Goal: Information Seeking & Learning: Check status

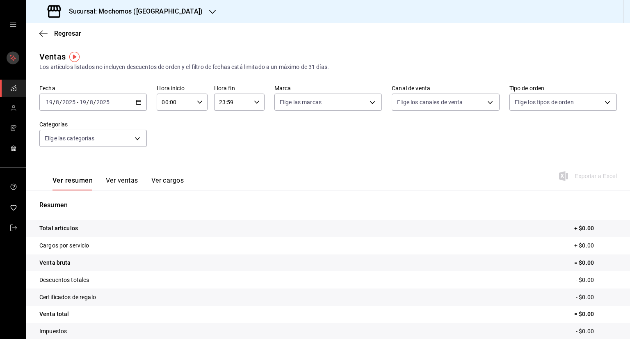
click at [9, 65] on button "mailbox folders" at bounding box center [13, 57] width 21 height 17
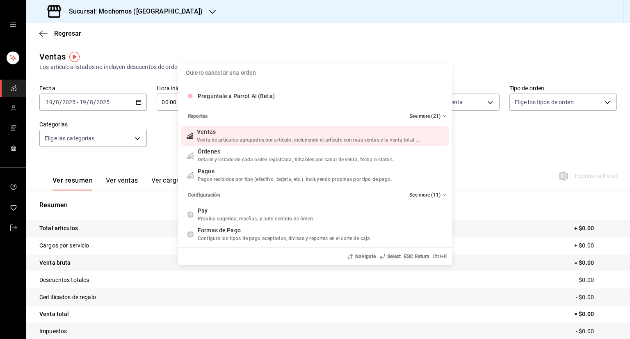
click at [15, 18] on div "Quiero cancelar una orden Pregúntale a Parrot AI (Beta) Reportes See more (21) …" at bounding box center [315, 169] width 630 height 339
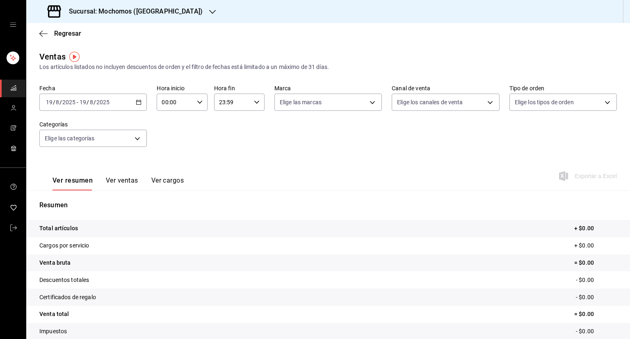
click at [16, 22] on div "mailbox folders" at bounding box center [13, 24] width 26 height 49
click at [15, 25] on icon "open drawer" at bounding box center [13, 24] width 7 height 7
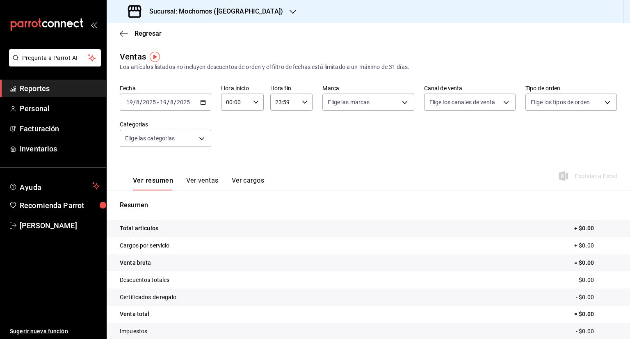
click at [56, 92] on span "Reportes" at bounding box center [60, 88] width 80 height 11
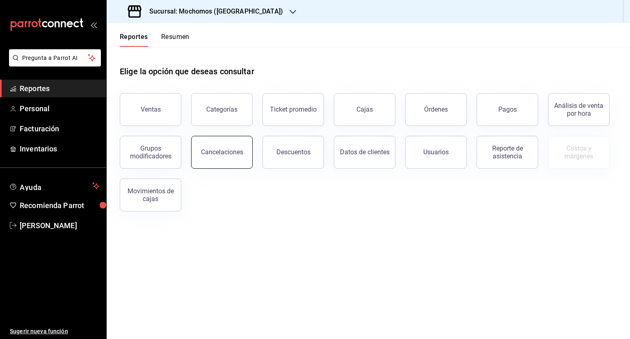
click at [225, 150] on div "Cancelaciones" at bounding box center [222, 152] width 42 height 8
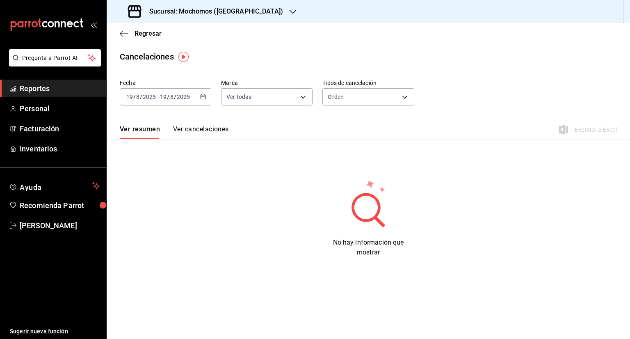
click at [94, 96] on link "Reportes" at bounding box center [53, 89] width 106 height 18
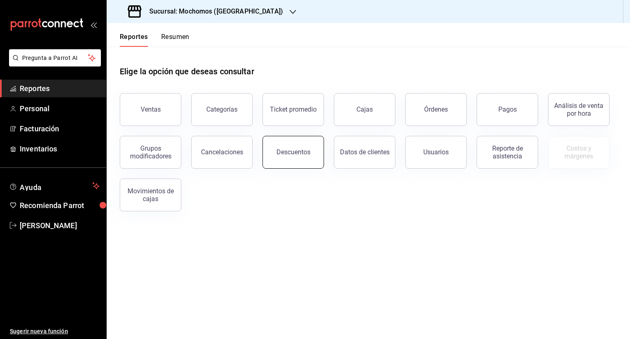
click at [303, 151] on div "Descuentos" at bounding box center [294, 152] width 34 height 8
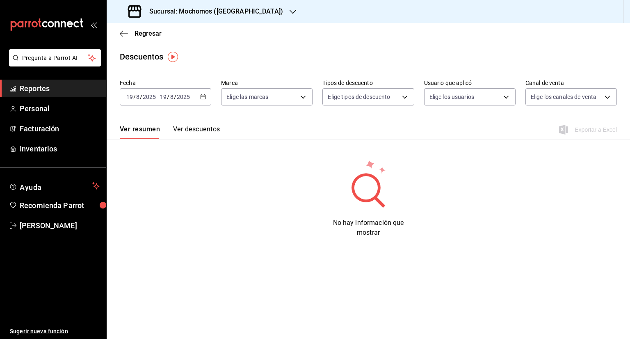
click at [204, 97] on icon "button" at bounding box center [203, 97] width 6 height 6
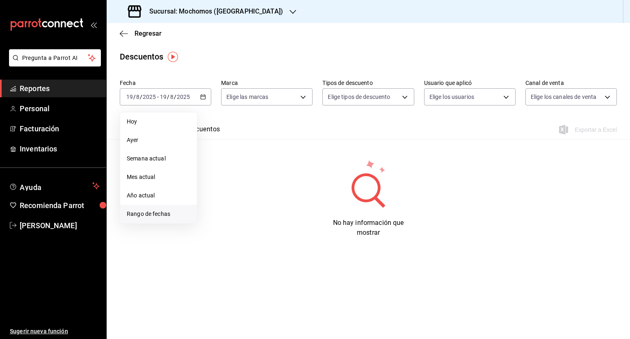
click at [156, 208] on li "Rango de fechas" at bounding box center [158, 214] width 77 height 18
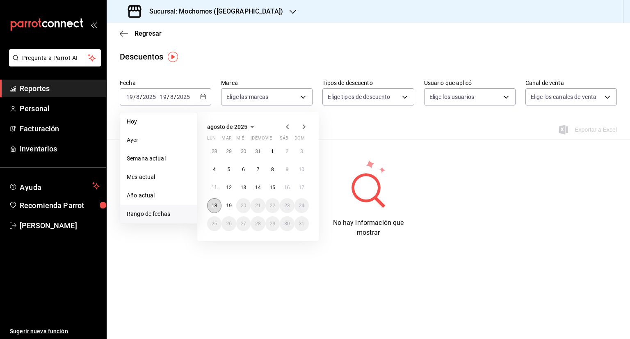
click at [209, 207] on button "18" at bounding box center [214, 205] width 14 height 15
click at [227, 207] on abbr "19" at bounding box center [228, 206] width 5 height 6
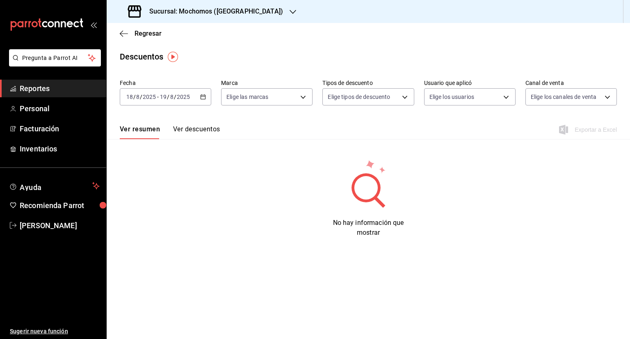
click at [197, 138] on button "Ver descuentos" at bounding box center [196, 132] width 47 height 14
click at [127, 126] on button "Ver resumen" at bounding box center [139, 132] width 38 height 14
click at [199, 133] on button "Ver descuentos" at bounding box center [196, 132] width 47 height 14
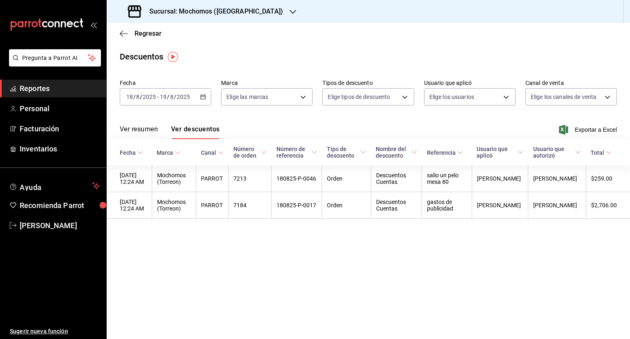
click at [87, 88] on span "Reportes" at bounding box center [60, 88] width 80 height 11
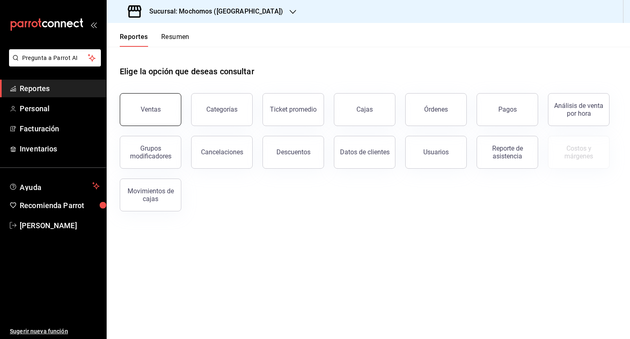
click at [158, 97] on button "Ventas" at bounding box center [151, 109] width 62 height 33
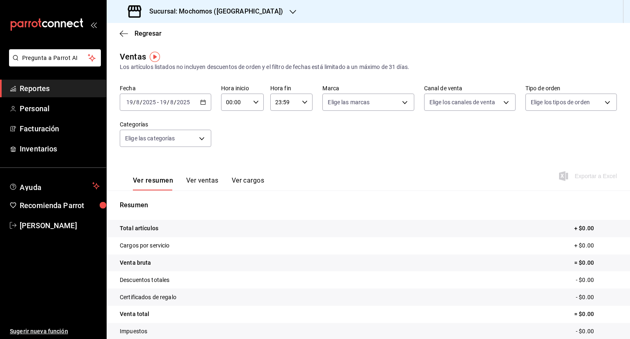
click at [207, 102] on div "[DATE] [DATE] - [DATE] [DATE]" at bounding box center [165, 102] width 91 height 17
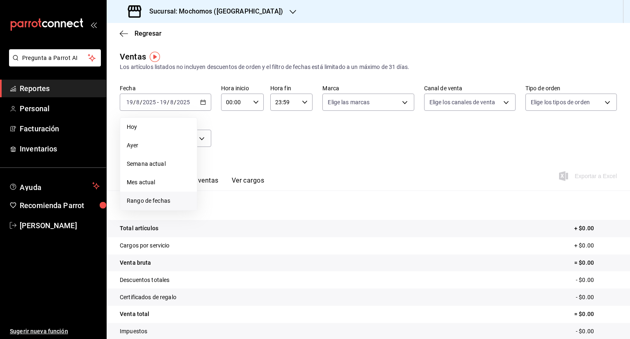
click at [165, 197] on span "Rango de fechas" at bounding box center [159, 201] width 64 height 9
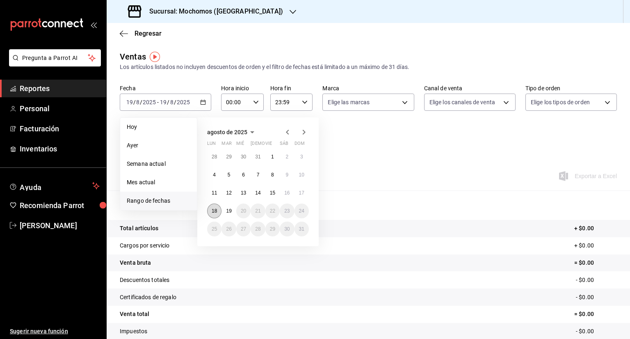
click at [213, 211] on abbr "18" at bounding box center [214, 211] width 5 height 6
click at [229, 214] on button "19" at bounding box center [229, 210] width 14 height 15
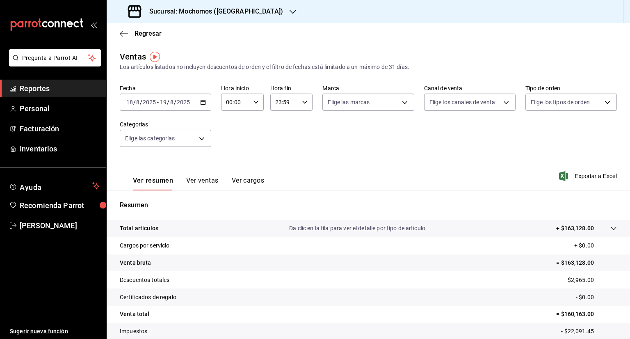
click at [253, 104] on icon "button" at bounding box center [256, 102] width 6 height 6
click at [226, 151] on button "01" at bounding box center [231, 143] width 18 height 16
click at [232, 169] on button "05" at bounding box center [231, 172] width 18 height 16
type input "05:00"
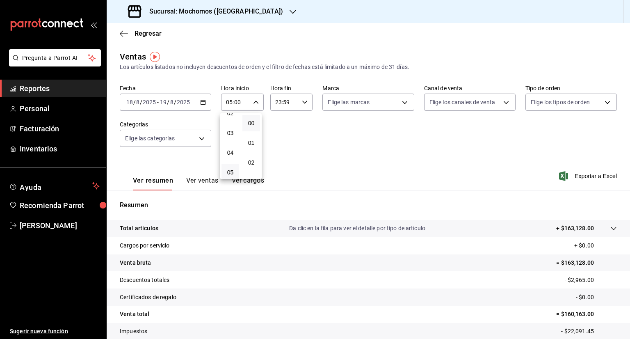
click at [295, 103] on div at bounding box center [315, 169] width 630 height 339
click at [303, 103] on \(Stroke\) "button" at bounding box center [304, 102] width 5 height 3
click at [277, 139] on div "22" at bounding box center [278, 149] width 21 height 20
click at [277, 130] on span "21" at bounding box center [279, 129] width 8 height 7
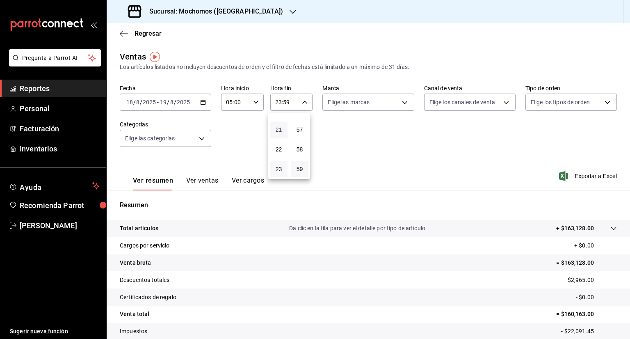
type input "21:59"
click at [277, 134] on span "05" at bounding box center [279, 135] width 8 height 7
type input "05:59"
click at [397, 131] on div at bounding box center [315, 169] width 630 height 339
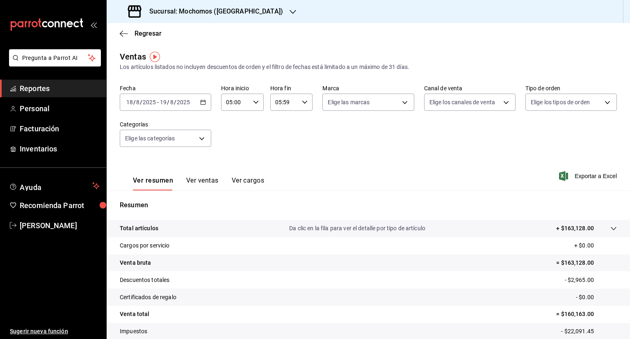
click at [397, 131] on div "Fecha [DATE] [DATE] - [DATE] [DATE] Hora inicio 05:00 Hora inicio Hora fin 05:5…" at bounding box center [368, 121] width 497 height 72
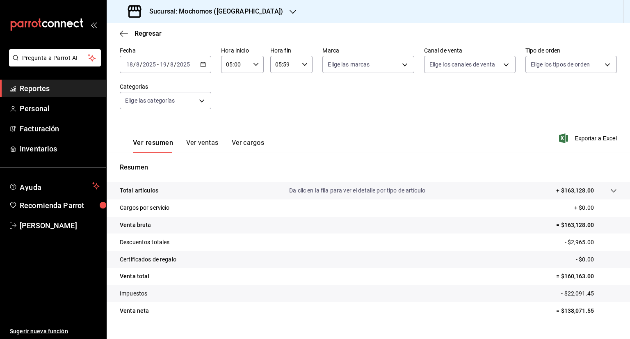
scroll to position [48, 0]
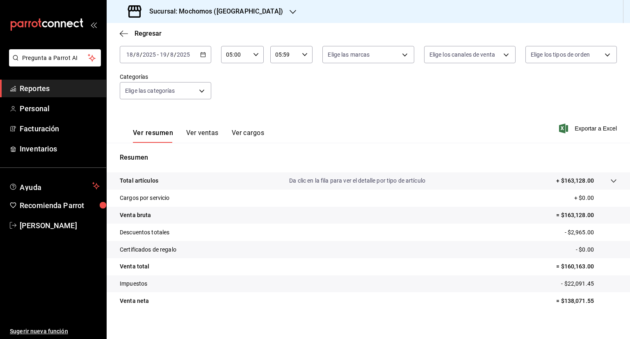
click at [615, 179] on tr "Total artículos Da clic en la fila para ver el detalle por tipo de artículo + $…" at bounding box center [369, 180] width 524 height 17
